Goal: Transaction & Acquisition: Purchase product/service

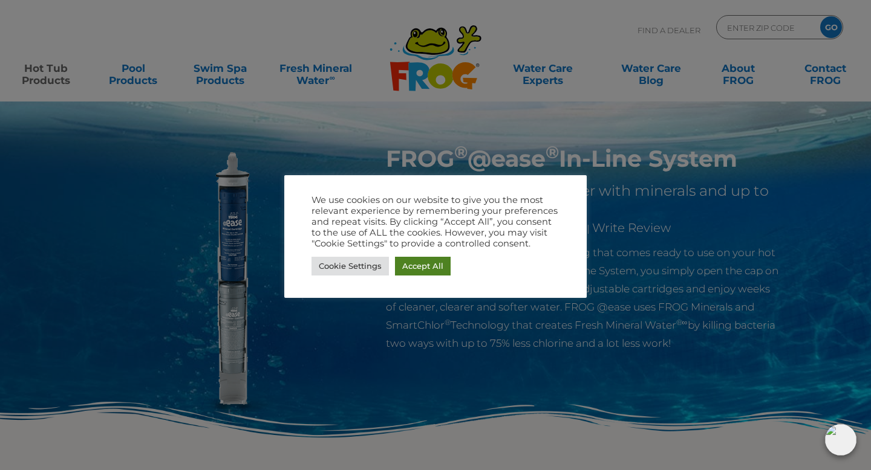
click at [421, 262] on link "Accept All" at bounding box center [423, 266] width 56 height 19
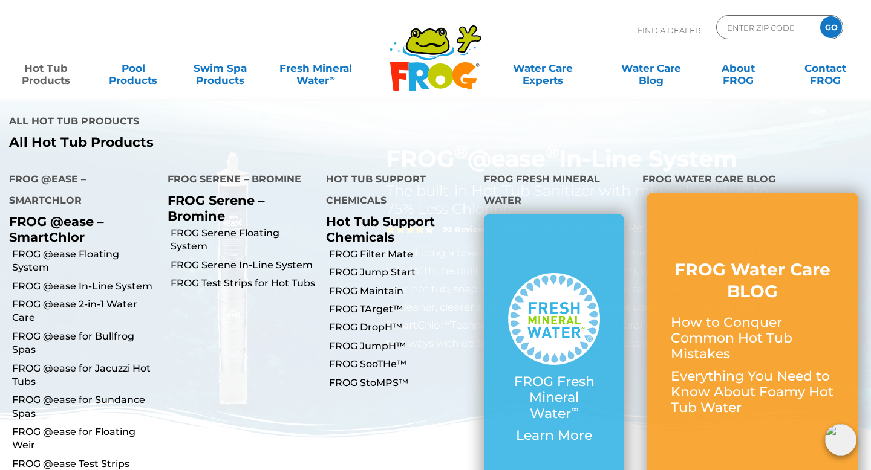
click at [51, 68] on link "Hot Tub Products" at bounding box center [46, 68] width 68 height 24
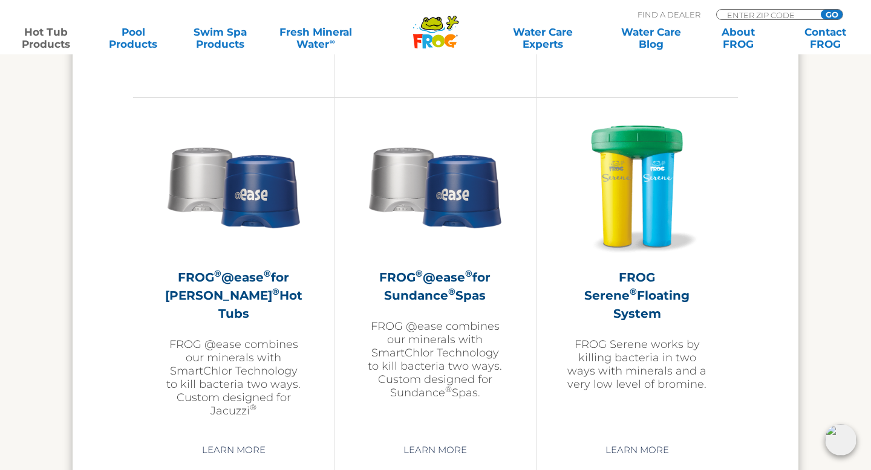
scroll to position [2124, 0]
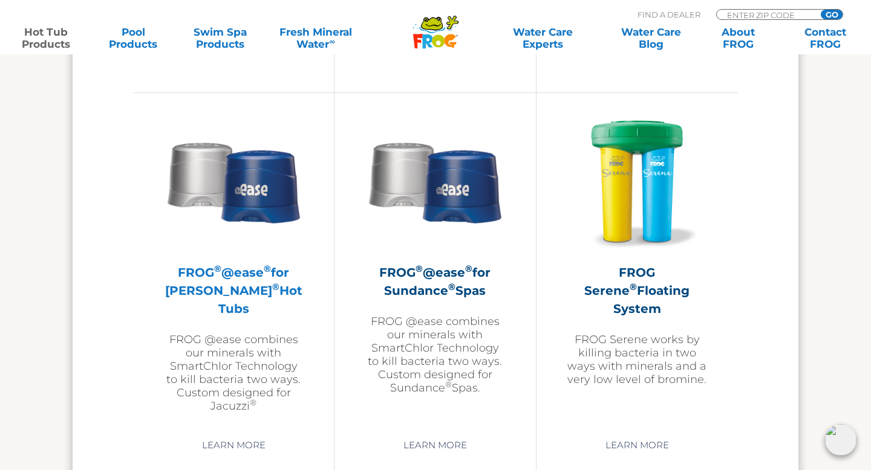
click at [224, 338] on p "FROG @ease combines our minerals with SmartChlor Technology to kill bacteria tw…" at bounding box center [233, 373] width 140 height 80
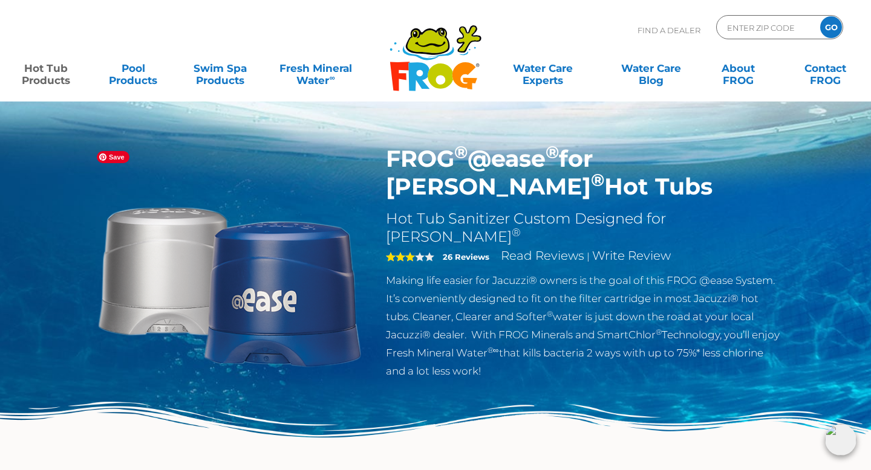
click at [191, 273] on img at bounding box center [229, 283] width 277 height 277
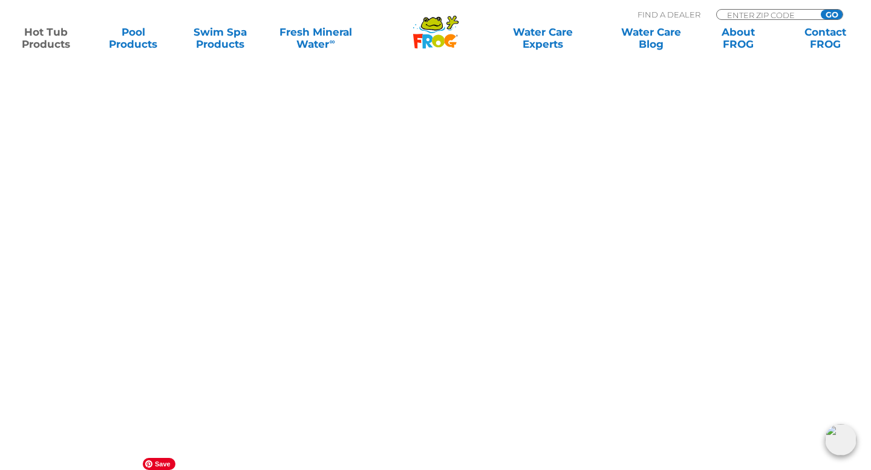
scroll to position [3503, 0]
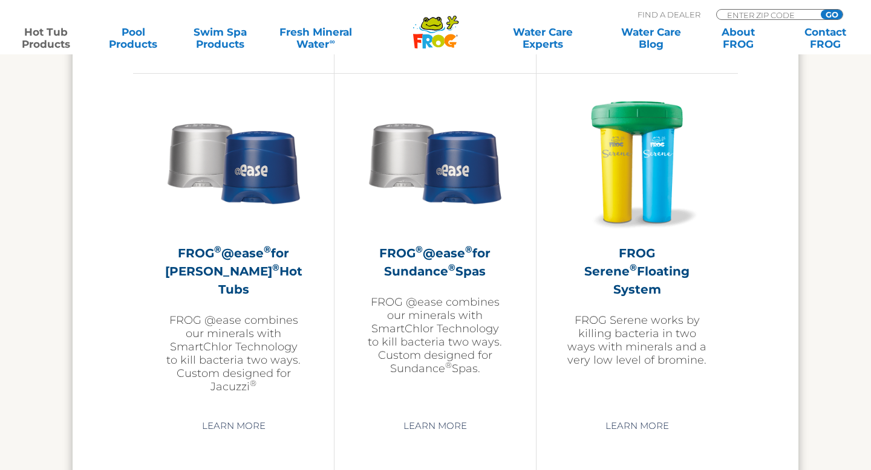
scroll to position [2124, 0]
